Goal: Communication & Community: Answer question/provide support

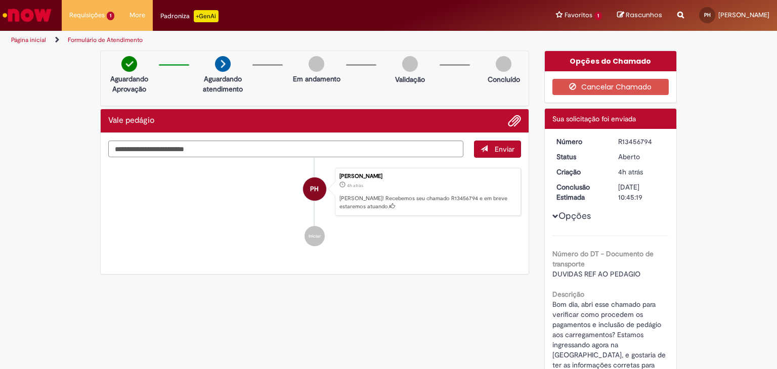
click at [418, 251] on ul "PH Patricia Heredia 4h atrás 4 horas atrás Ola! Recebemos seu chamado R13456794…" at bounding box center [314, 207] width 413 height 99
click at [419, 276] on div "Verificar Código de Barras Aguardando Aprovação Aguardando atendimento Em andam…" at bounding box center [315, 166] width 444 height 230
click at [430, 266] on div "Enviar PH Patricia Heredia 5h atrás 5 horas atrás Ola! Recebemos seu chamado R1…" at bounding box center [315, 204] width 428 height 142
click at [413, 268] on div "Enviar PH Patricia Heredia 5h atrás 5 horas atrás Ola! Recebemos seu chamado R1…" at bounding box center [315, 204] width 428 height 142
click at [338, 239] on li "Iniciar" at bounding box center [314, 236] width 413 height 20
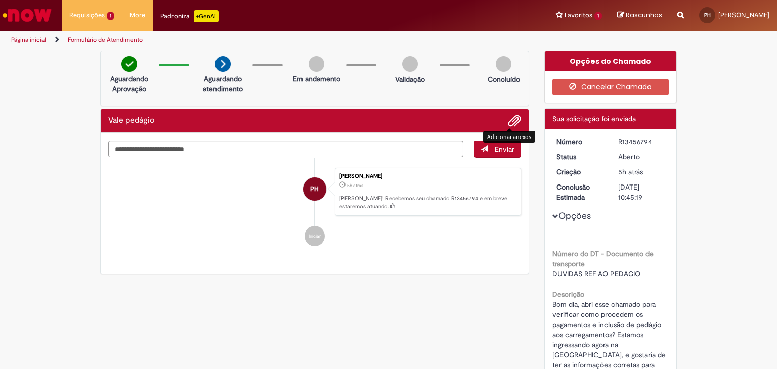
click at [421, 282] on div "Verificar Código de Barras Aguardando Aprovação Aguardando atendimento Em andam…" at bounding box center [389, 293] width 592 height 484
click at [267, 156] on textarea "Digite sua mensagem aqui..." at bounding box center [285, 149] width 355 height 17
click at [274, 153] on textarea "Digite sua mensagem aqui..." at bounding box center [285, 149] width 355 height 17
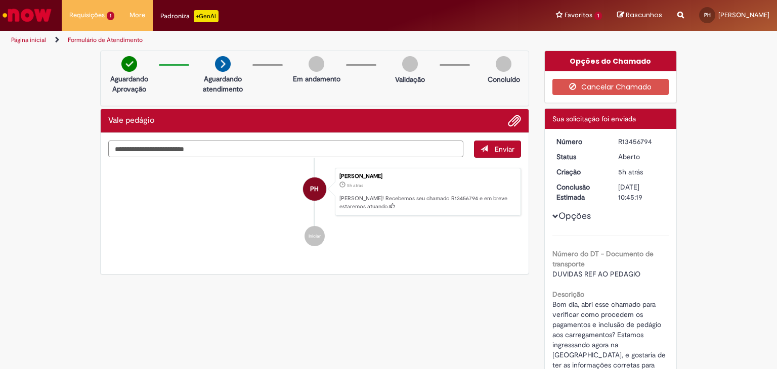
click at [274, 153] on textarea "Digite sua mensagem aqui..." at bounding box center [285, 149] width 355 height 17
click at [500, 229] on li "Iniciar" at bounding box center [314, 236] width 413 height 20
click at [513, 212] on div "Patricia Heredia 5h atrás 5 horas atrás Ola! Recebemos seu chamado R13456794 e …" at bounding box center [428, 192] width 186 height 49
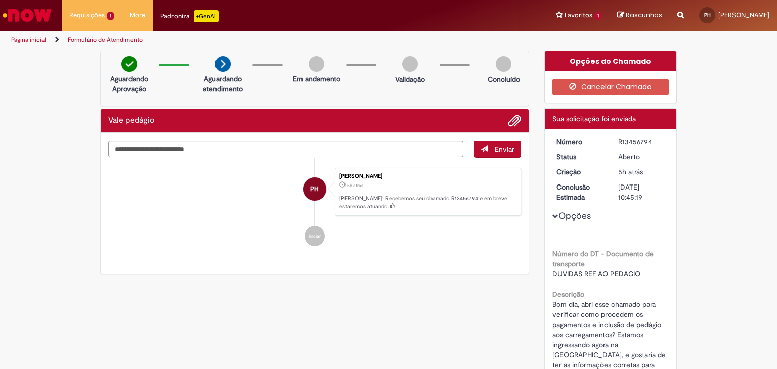
click at [513, 212] on div "Patricia Heredia 5h atrás 5 horas atrás Ola! Recebemos seu chamado R13456794 e …" at bounding box center [428, 192] width 186 height 49
click at [428, 101] on div "Aguardando Aprovação Aguardando atendimento Em andamento Validação Concluído" at bounding box center [314, 79] width 429 height 56
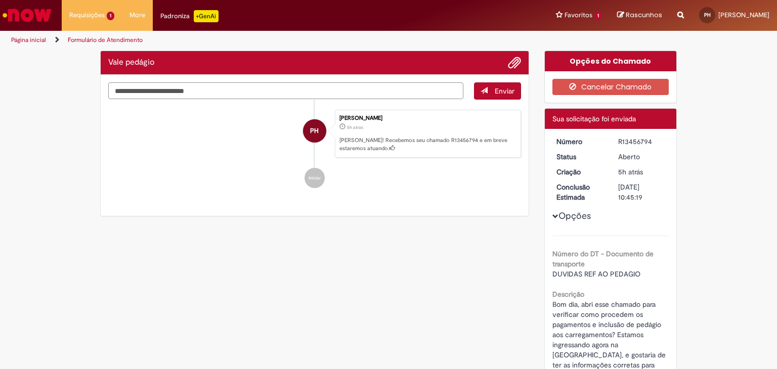
click at [355, 82] on textarea "Digite sua mensagem aqui..." at bounding box center [285, 90] width 355 height 17
click at [356, 87] on textarea "Digite sua mensagem aqui..." at bounding box center [285, 90] width 355 height 17
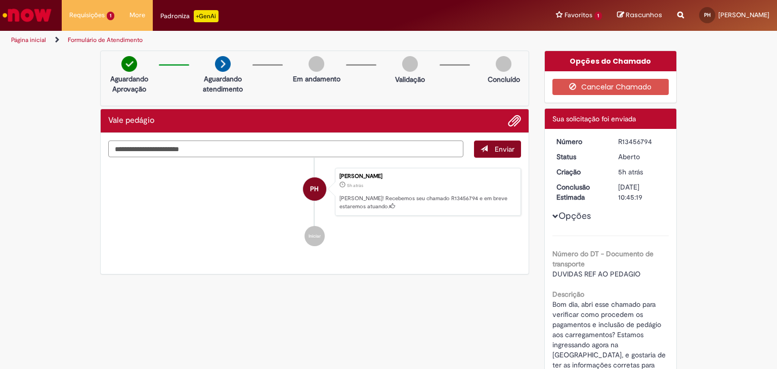
type textarea "**********"
click at [498, 155] on button "Enviar" at bounding box center [497, 149] width 47 height 17
